Goal: Information Seeking & Learning: Learn about a topic

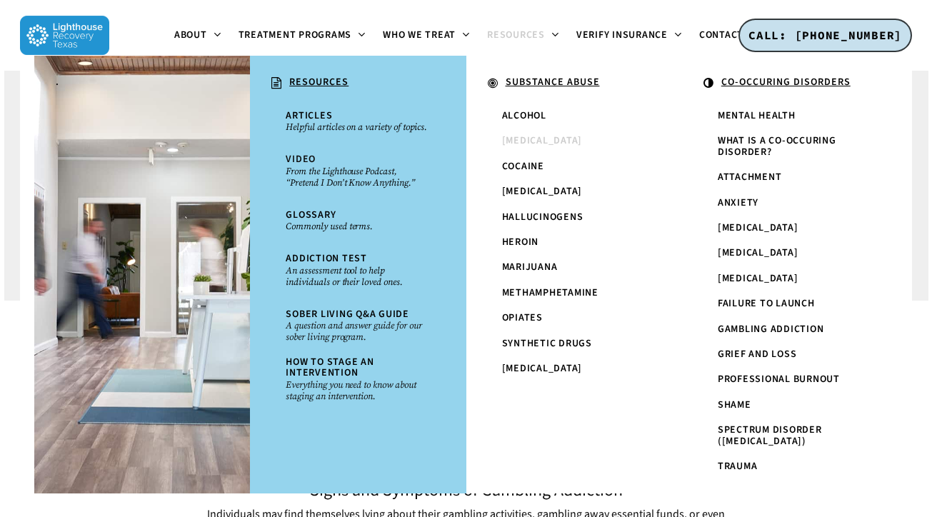
scroll to position [322, 0]
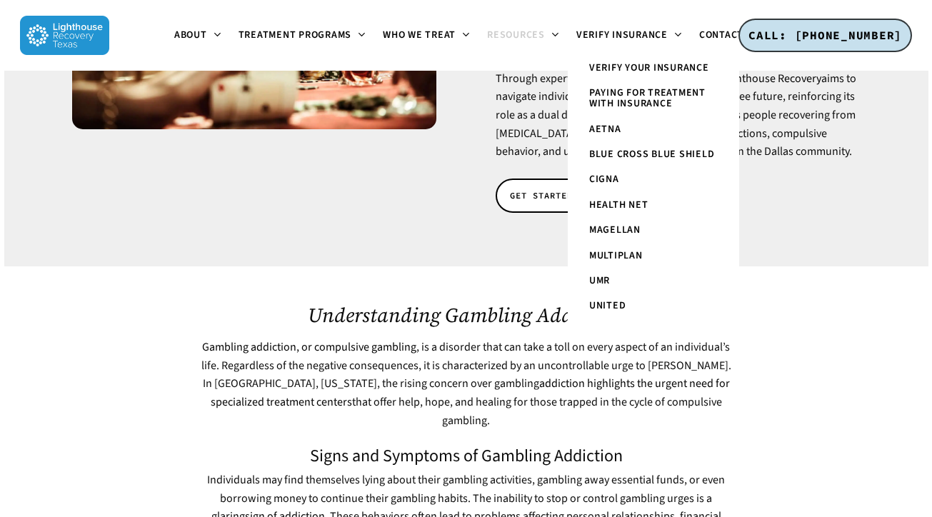
click at [293, 339] on span ", is a disorder that can take a toll on every aspect of an individual’s life. R…" at bounding box center [466, 383] width 530 height 89
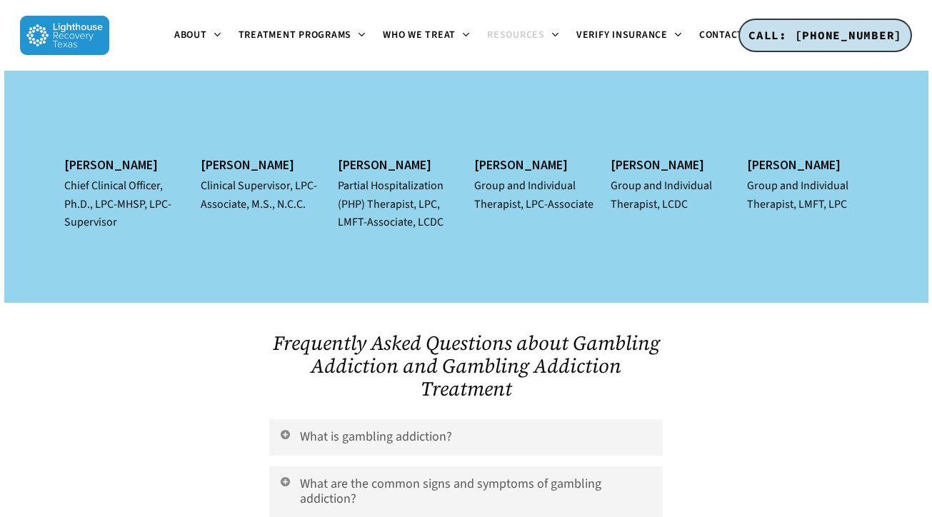
scroll to position [4862, 0]
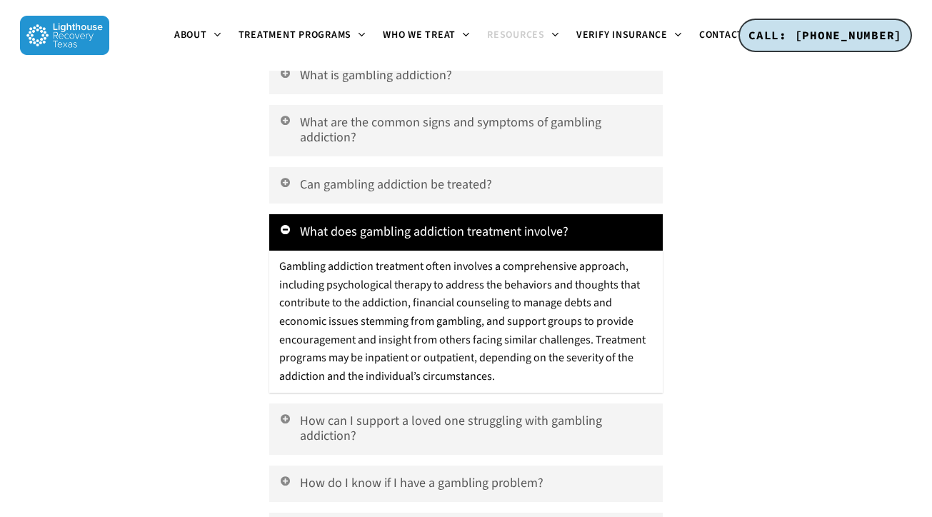
scroll to position [5233, 0]
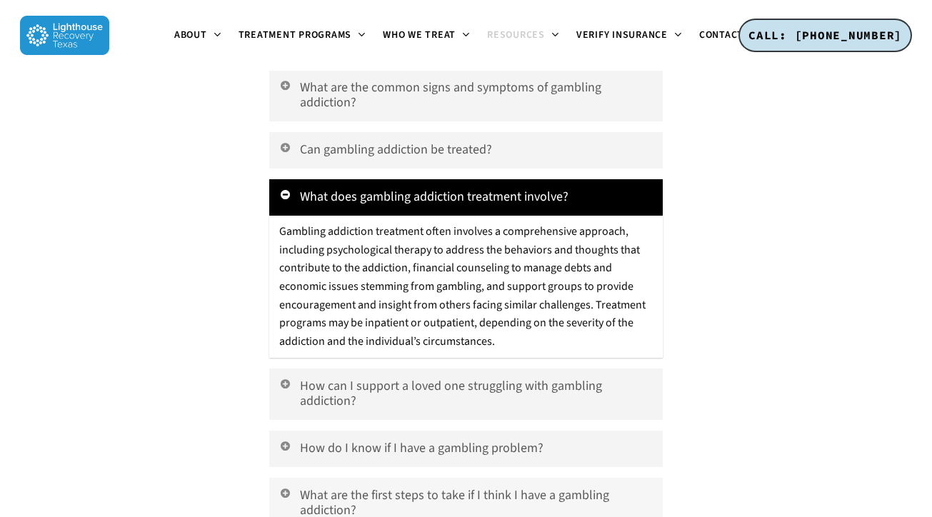
click at [283, 487] on icon at bounding box center [284, 492] width 13 height 11
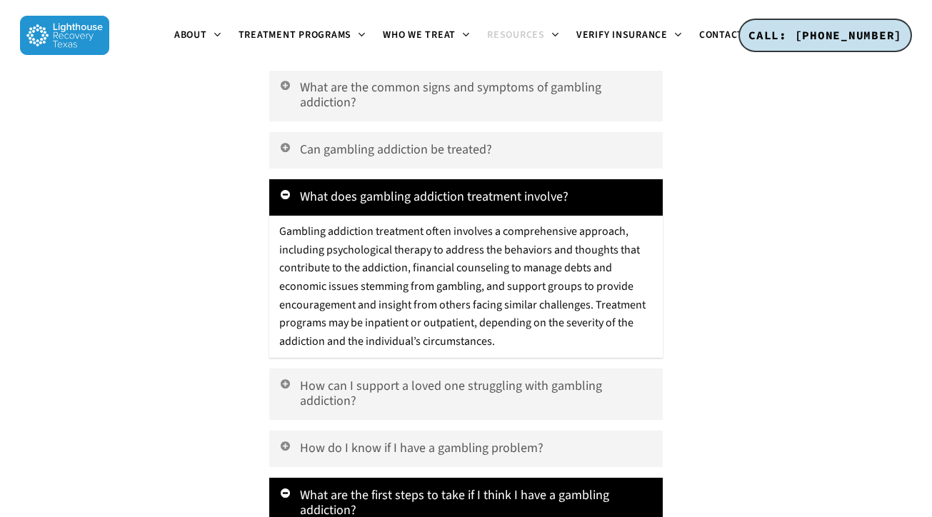
click at [283, 487] on icon at bounding box center [284, 492] width 13 height 11
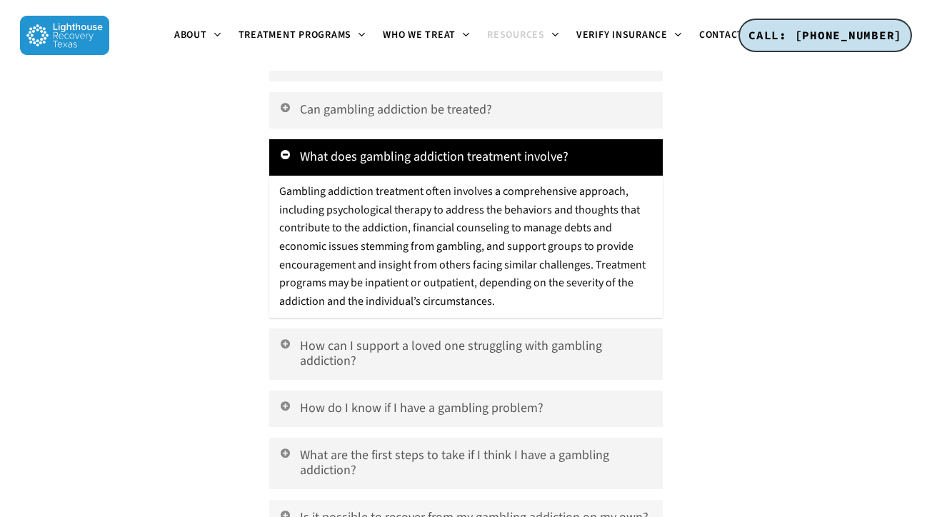
scroll to position [5337, 0]
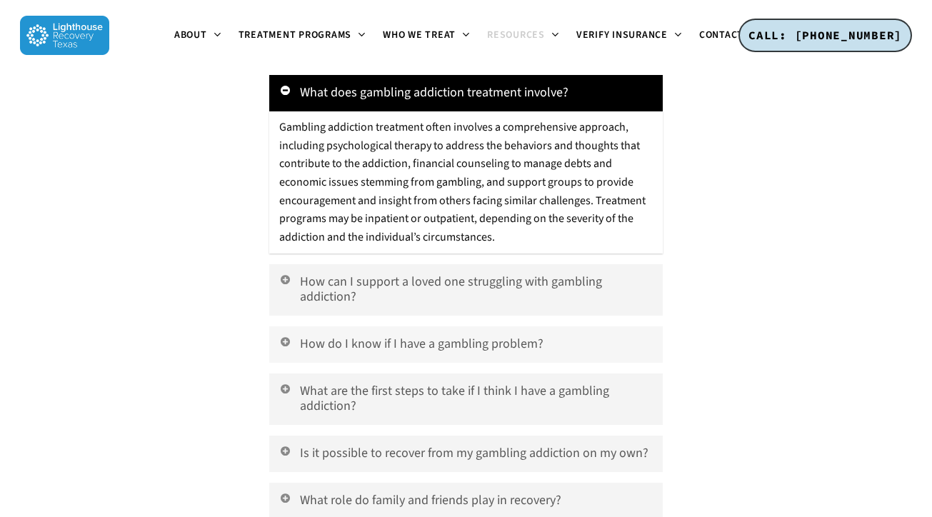
click at [290, 336] on icon at bounding box center [284, 341] width 13 height 11
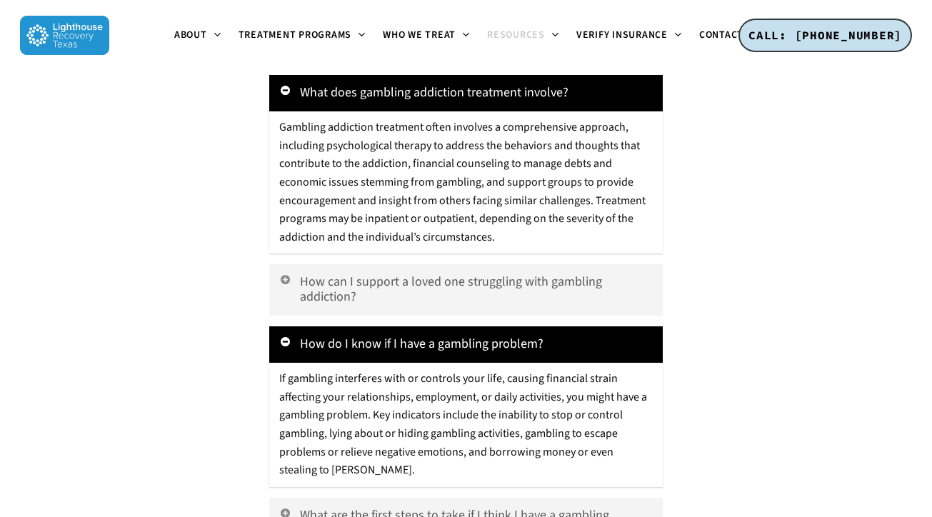
click at [290, 336] on icon at bounding box center [284, 341] width 13 height 11
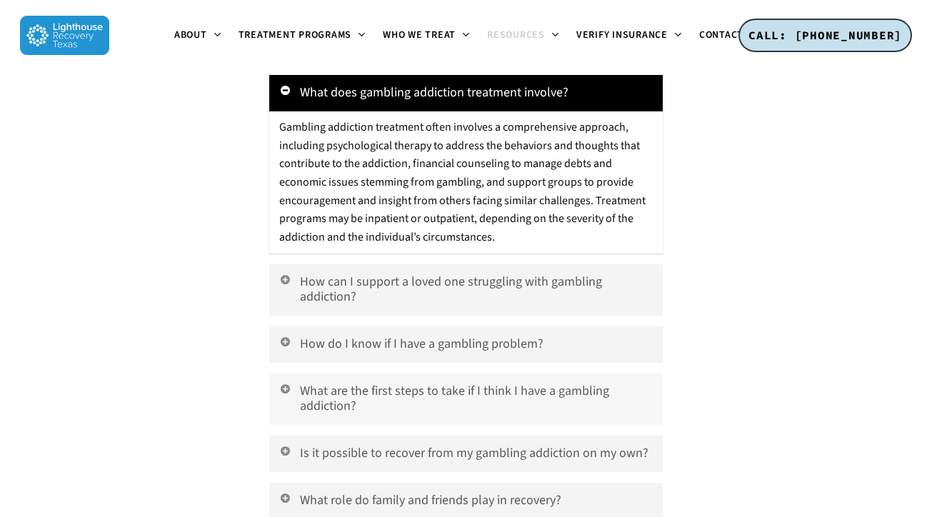
click at [288, 383] on icon at bounding box center [284, 388] width 13 height 11
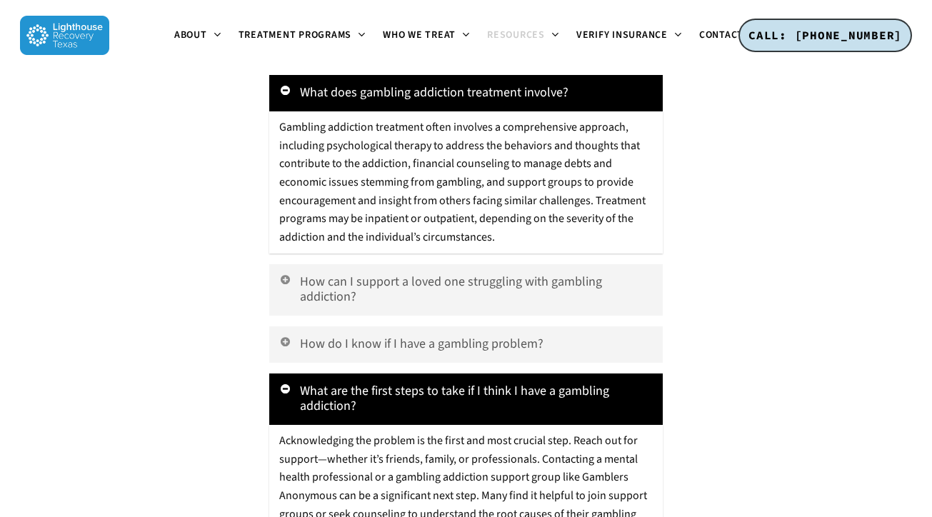
click at [288, 383] on icon at bounding box center [284, 388] width 13 height 11
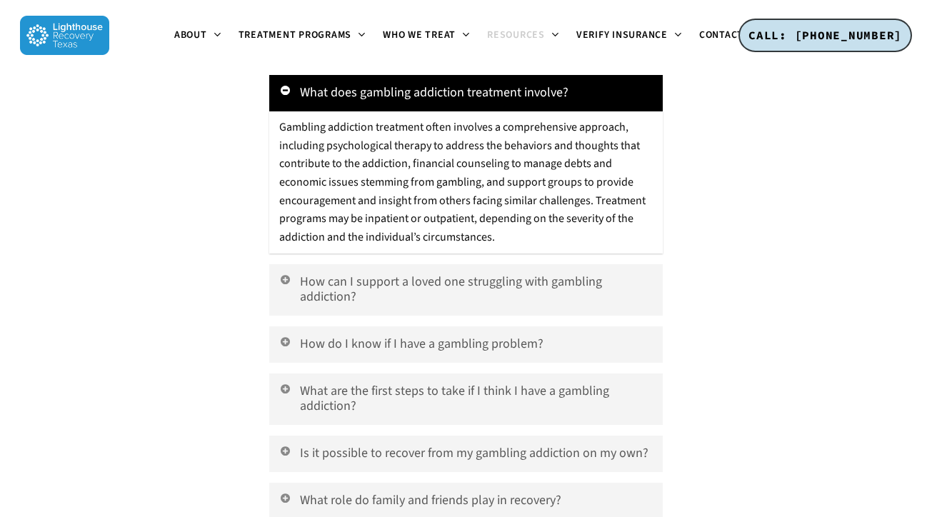
click at [286, 256] on div "What is gambling addiction? Gambling addiction, also known as compulsive gambli…" at bounding box center [465, 250] width 393 height 663
click at [285, 445] on icon at bounding box center [284, 450] width 13 height 11
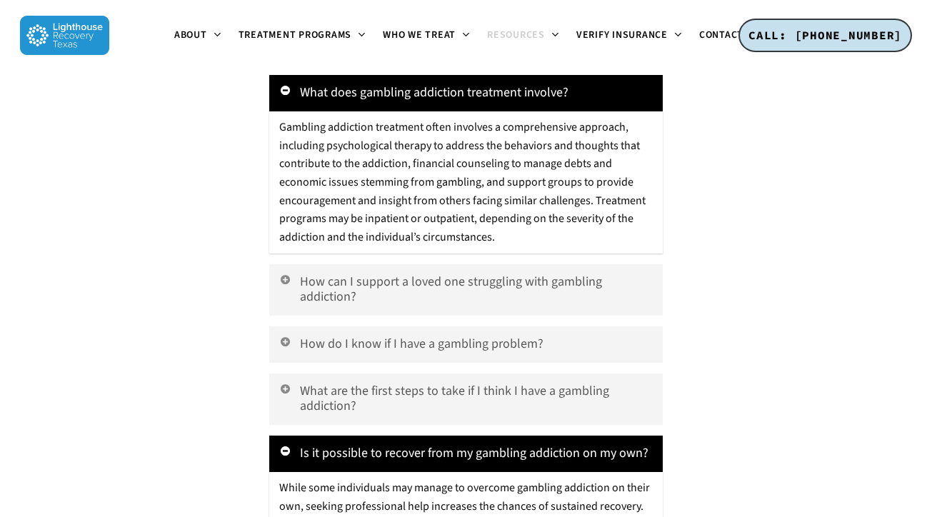
click at [285, 445] on icon at bounding box center [284, 450] width 13 height 11
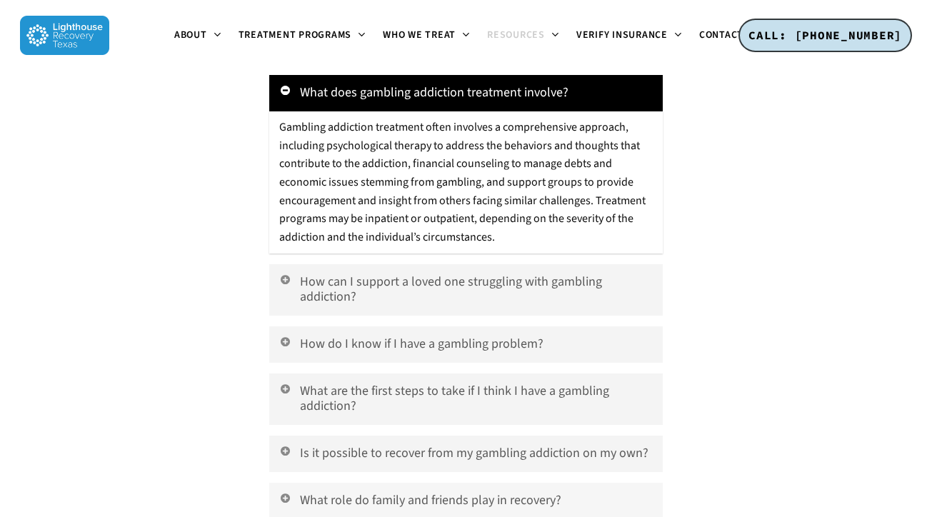
click at [283, 492] on icon at bounding box center [284, 497] width 13 height 11
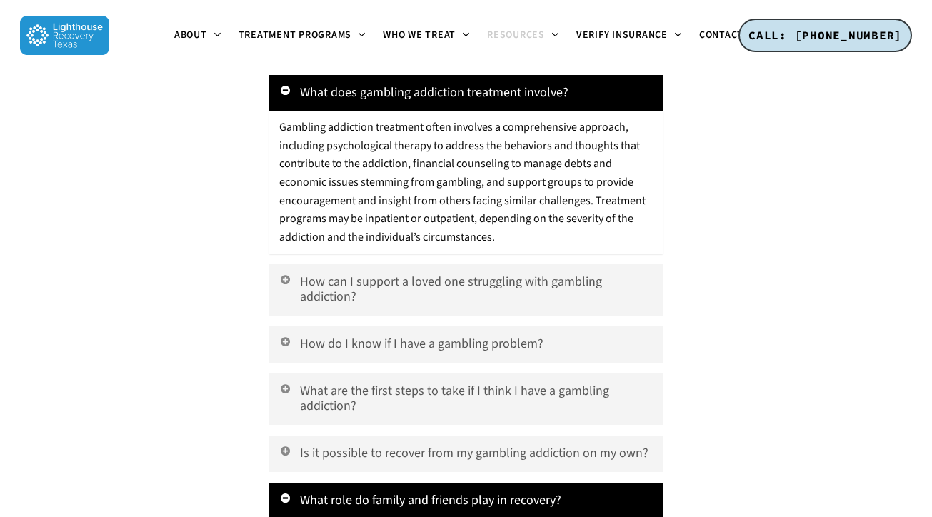
click at [283, 492] on icon at bounding box center [284, 497] width 13 height 11
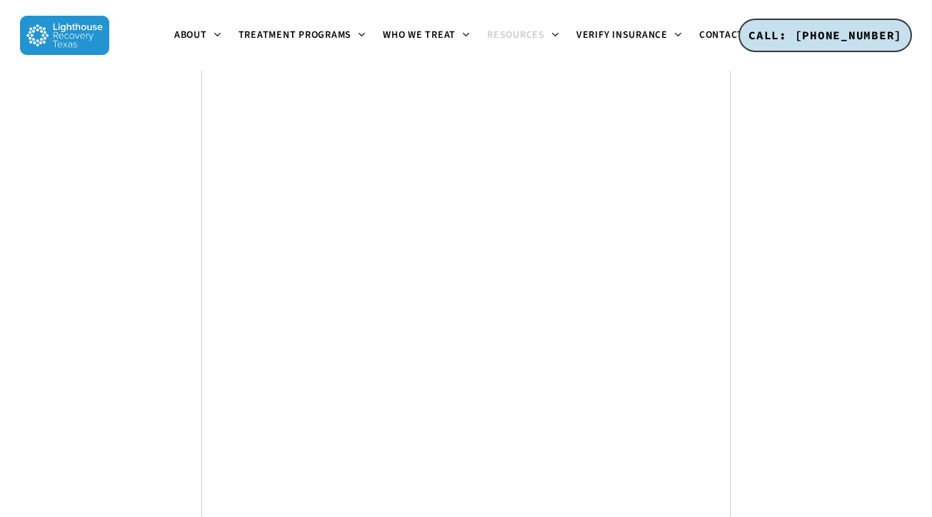
scroll to position [7426, 0]
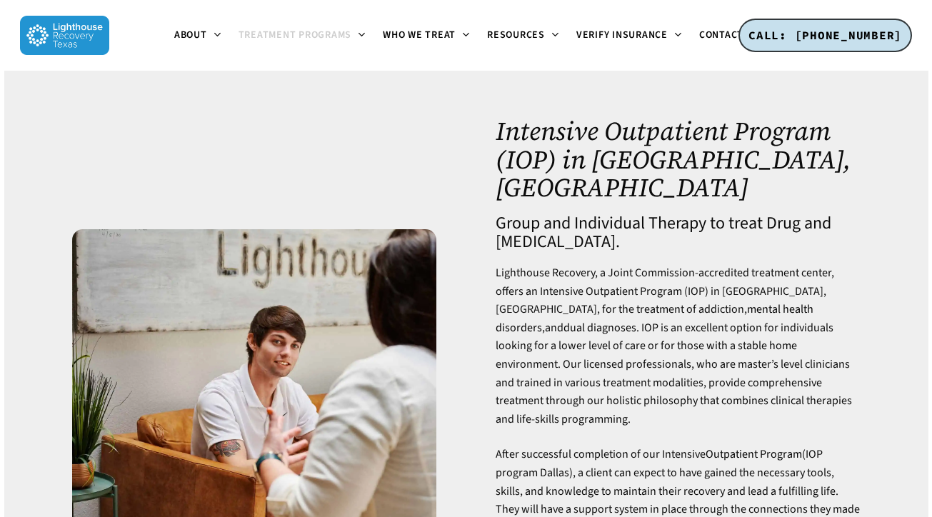
click at [75, 30] on img at bounding box center [64, 35] width 89 height 39
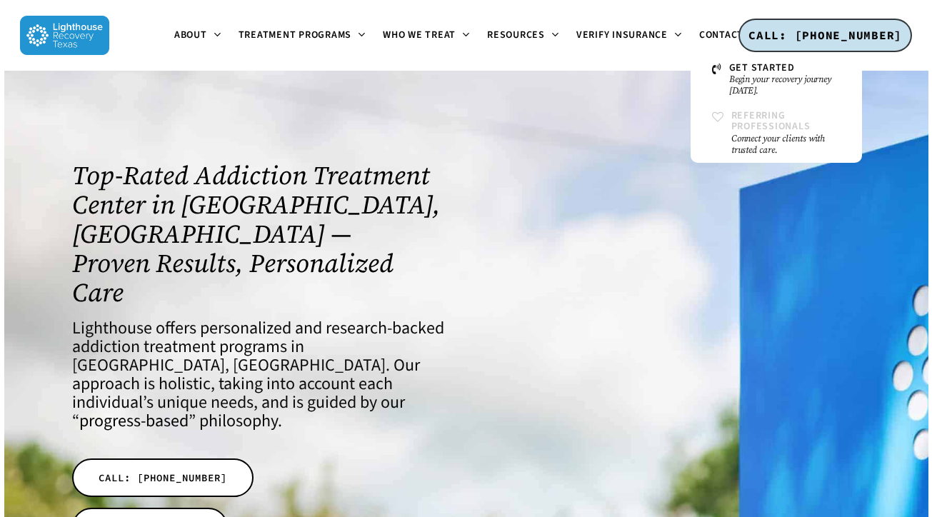
click at [748, 116] on span "Referring Professionals" at bounding box center [770, 121] width 79 height 25
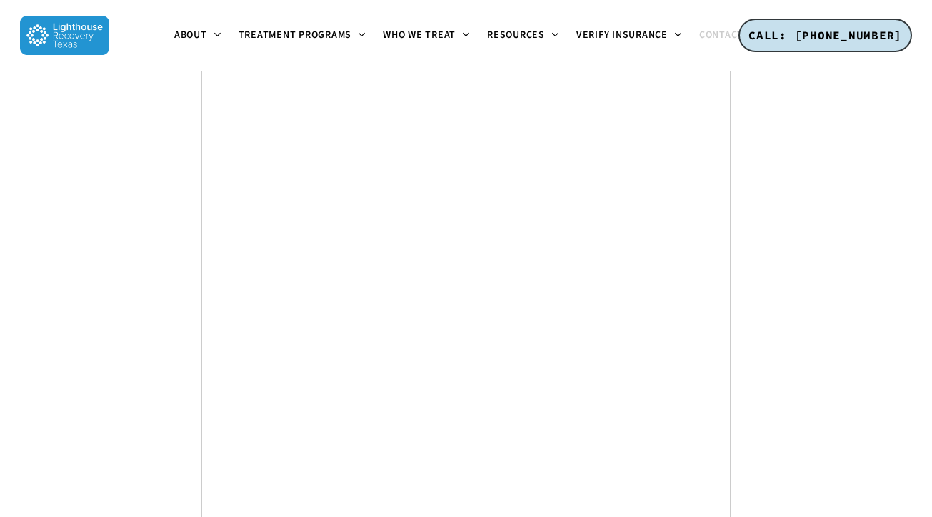
scroll to position [3007, 0]
